Goal: Obtain resource: Download file/media

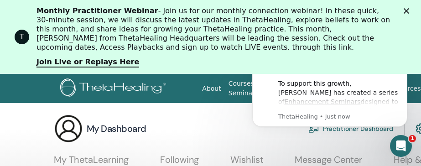
click at [244, 23] on div "Monthly Practitioner Webinar - Join us for our monthly connection webinar! In t…" at bounding box center [215, 29] width 356 height 46
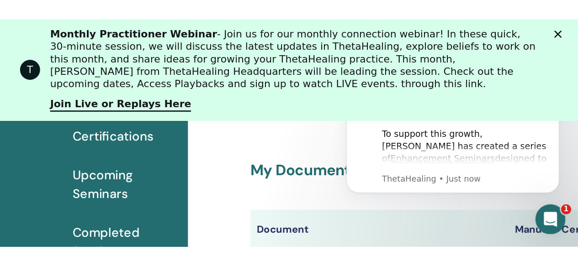
scroll to position [168, 0]
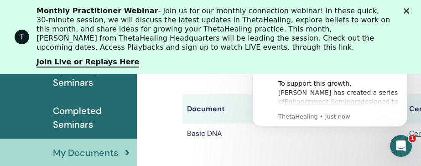
click at [221, 129] on td "Basic DNA" at bounding box center [277, 134] width 188 height 20
click at [213, 117] on th "Document" at bounding box center [277, 109] width 188 height 29
click at [214, 100] on th "Document" at bounding box center [277, 109] width 188 height 29
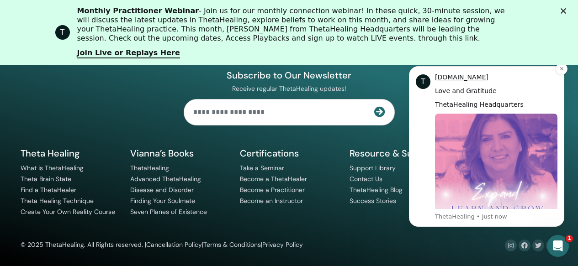
scroll to position [373, 0]
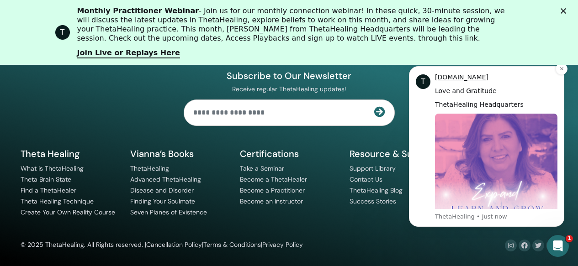
click at [421, 145] on img "Message content" at bounding box center [496, 175] width 122 height 122
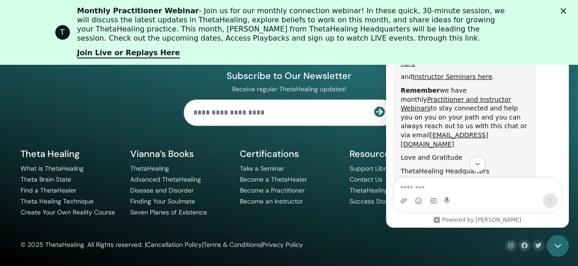
scroll to position [333, 0]
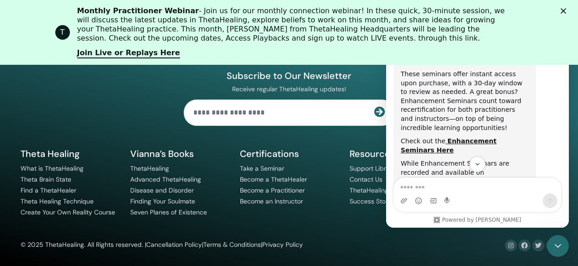
click at [319, 166] on li "Become a ThetaHealer" at bounding box center [289, 179] width 99 height 11
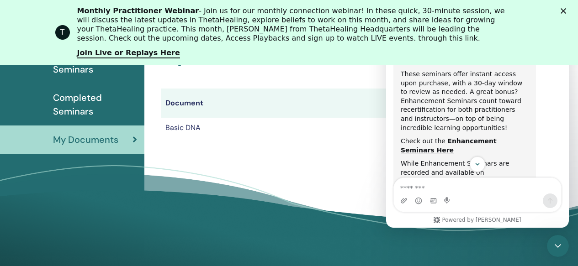
scroll to position [171, 0]
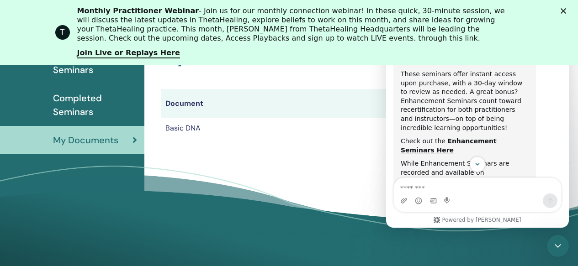
click at [421, 8] on icon "Close" at bounding box center [562, 10] width 5 height 5
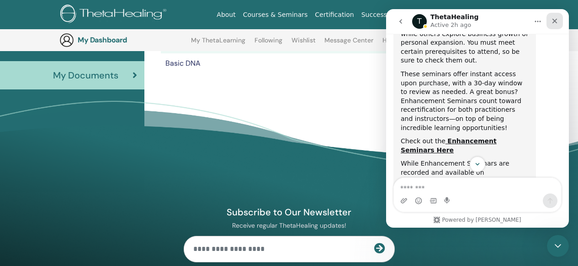
click at [421, 18] on icon "Close" at bounding box center [554, 20] width 7 height 7
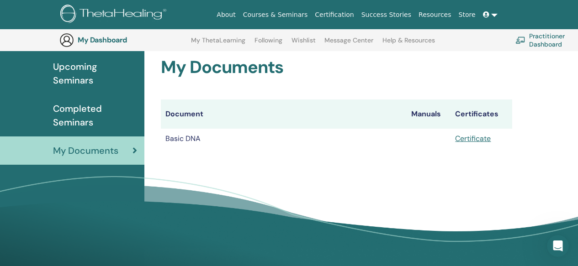
scroll to position [610, 0]
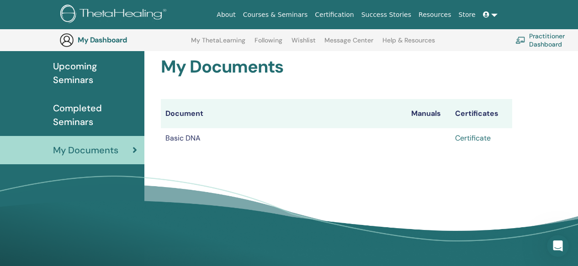
click at [421, 142] on link "Certificate" at bounding box center [473, 138] width 36 height 10
click at [421, 137] on link "Certificate" at bounding box center [473, 138] width 36 height 10
